Goal: Task Accomplishment & Management: Manage account settings

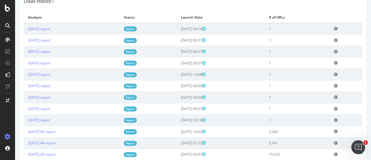
scroll to position [116, 0]
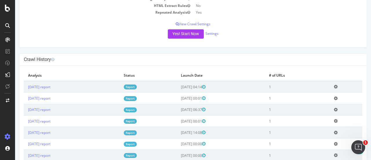
click at [137, 86] on link "Report" at bounding box center [130, 86] width 13 height 5
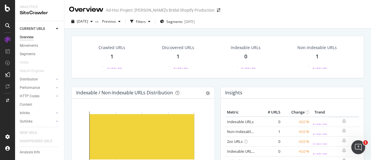
click at [177, 55] on div "1" at bounding box center [177, 57] width 3 height 8
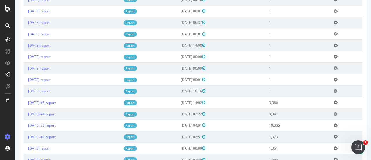
scroll to position [87, 0]
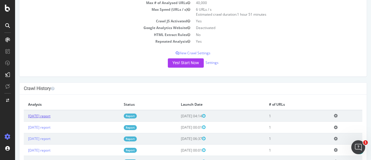
click at [47, 115] on link "[DATE] report" at bounding box center [39, 115] width 22 height 5
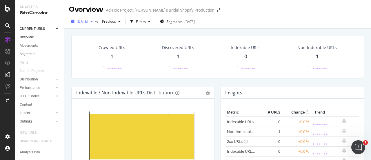
click at [95, 21] on div "button" at bounding box center [91, 21] width 7 height 3
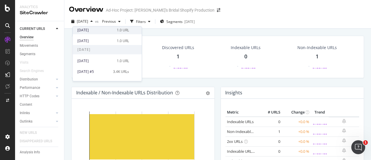
scroll to position [84, 0]
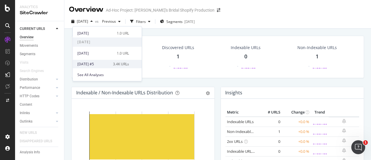
click at [89, 61] on div "[DATE] #5" at bounding box center [93, 63] width 32 height 5
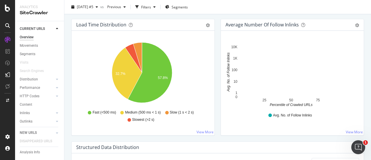
scroll to position [406, 0]
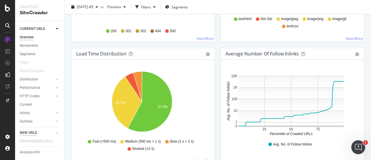
click at [33, 131] on div "NEW URLS" at bounding box center [28, 132] width 17 height 6
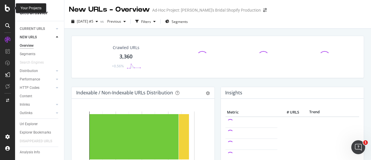
click at [8, 8] on icon at bounding box center [7, 8] width 5 height 7
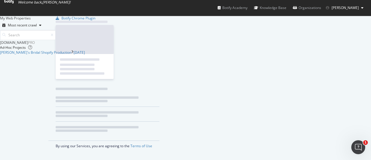
scroll to position [77, 271]
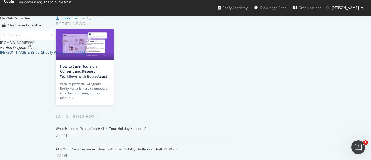
click at [48, 55] on div "[PERSON_NAME]'s Bridal Shopify Production" at bounding box center [35, 52] width 71 height 5
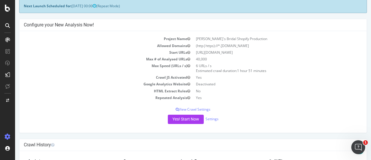
scroll to position [87, 0]
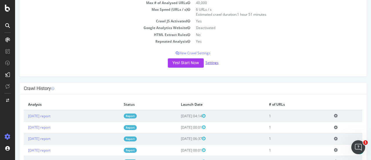
click at [213, 63] on link "Settings" at bounding box center [211, 62] width 13 height 5
